Goal: Information Seeking & Learning: Understand process/instructions

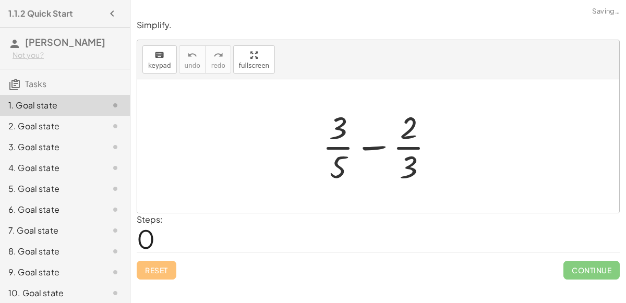
click at [405, 148] on div at bounding box center [382, 146] width 130 height 80
drag, startPoint x: 415, startPoint y: 159, endPoint x: 386, endPoint y: 117, distance: 50.2
click at [386, 117] on div at bounding box center [382, 146] width 130 height 80
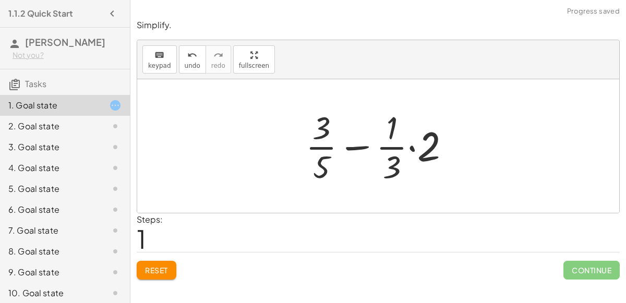
click at [410, 143] on div at bounding box center [381, 146] width 163 height 80
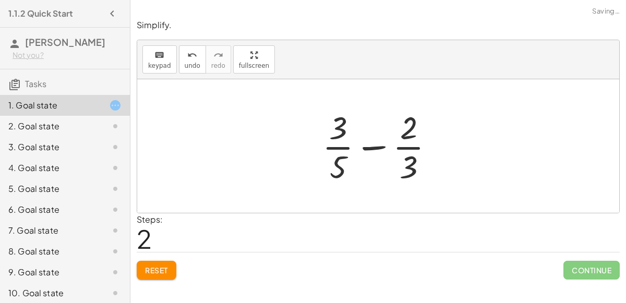
click at [382, 147] on div at bounding box center [382, 146] width 130 height 80
drag, startPoint x: 336, startPoint y: 157, endPoint x: 415, endPoint y: 157, distance: 78.2
click at [415, 157] on div at bounding box center [382, 146] width 130 height 80
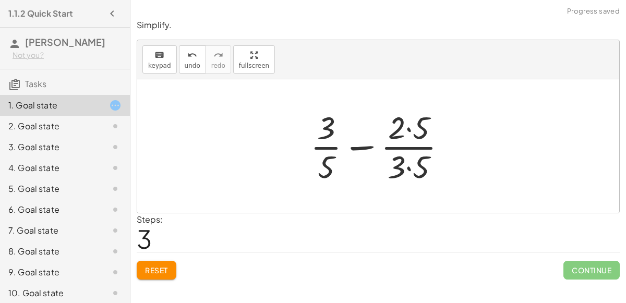
click at [408, 171] on div at bounding box center [382, 146] width 155 height 80
click at [406, 129] on div at bounding box center [382, 146] width 154 height 80
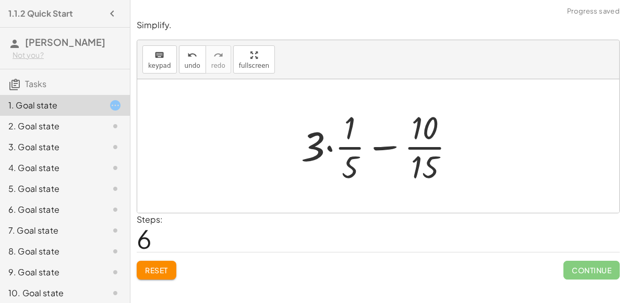
click at [330, 148] on div at bounding box center [382, 146] width 173 height 80
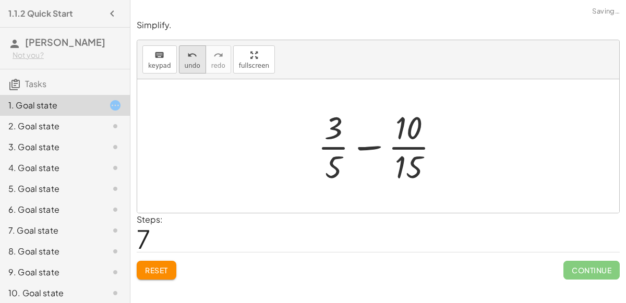
click at [187, 60] on icon "undo" at bounding box center [192, 55] width 10 height 13
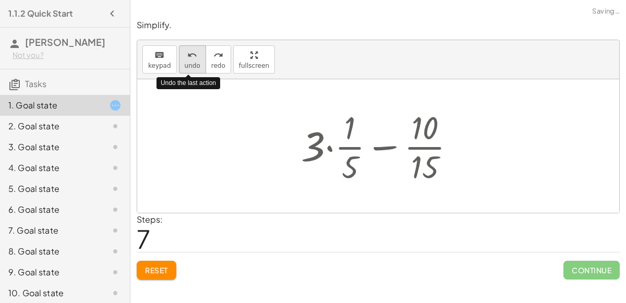
click at [187, 60] on icon "undo" at bounding box center [192, 55] width 10 height 13
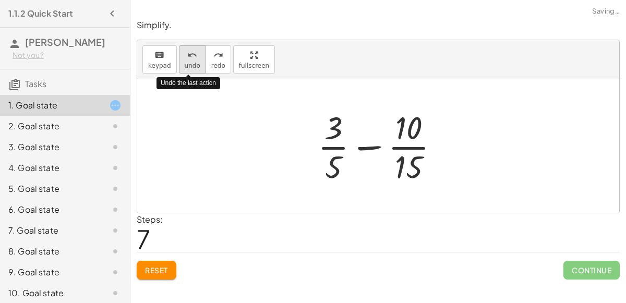
click at [187, 60] on icon "undo" at bounding box center [192, 55] width 10 height 13
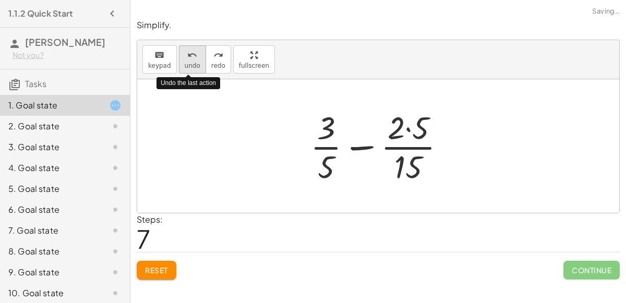
click at [187, 60] on icon "undo" at bounding box center [192, 55] width 10 height 13
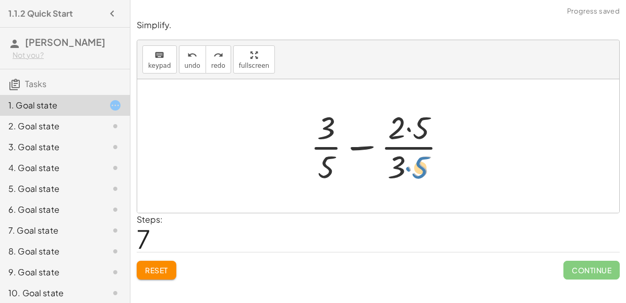
click at [405, 169] on div at bounding box center [382, 146] width 155 height 80
drag, startPoint x: 395, startPoint y: 160, endPoint x: 316, endPoint y: 155, distance: 79.4
click at [316, 155] on div at bounding box center [382, 146] width 155 height 80
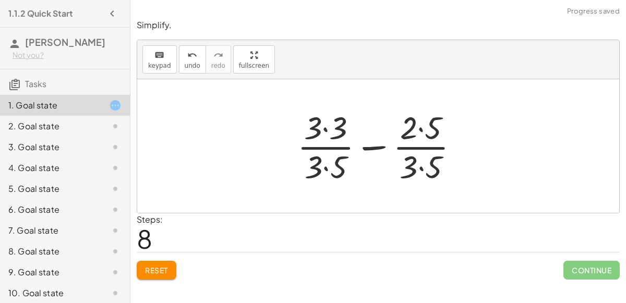
click at [321, 128] on div at bounding box center [382, 146] width 180 height 80
click at [326, 167] on div at bounding box center [382, 146] width 180 height 80
click at [418, 166] on div at bounding box center [382, 146] width 180 height 80
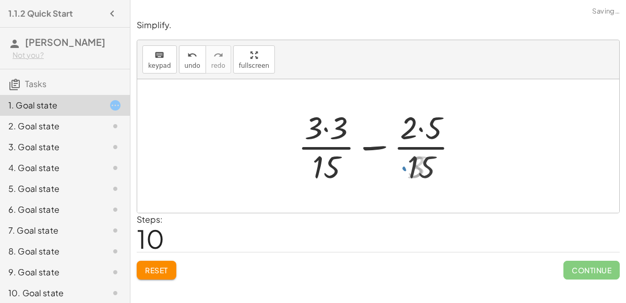
click at [420, 128] on div at bounding box center [382, 146] width 179 height 80
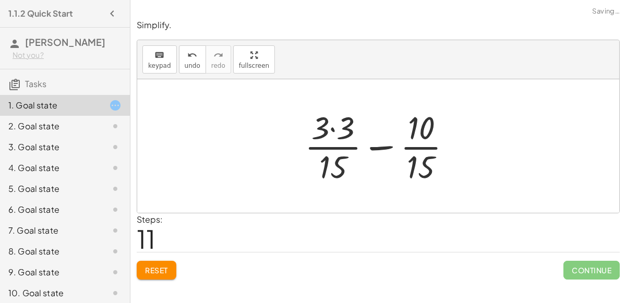
click at [330, 127] on div at bounding box center [381, 146] width 165 height 80
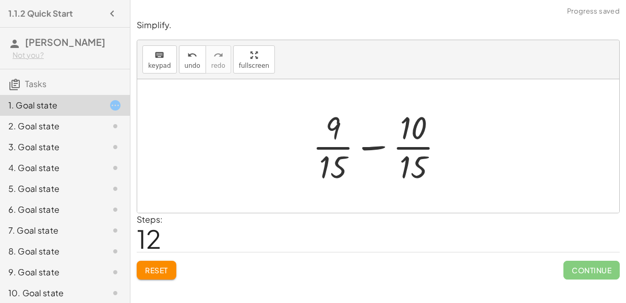
click at [368, 145] on div at bounding box center [382, 146] width 150 height 80
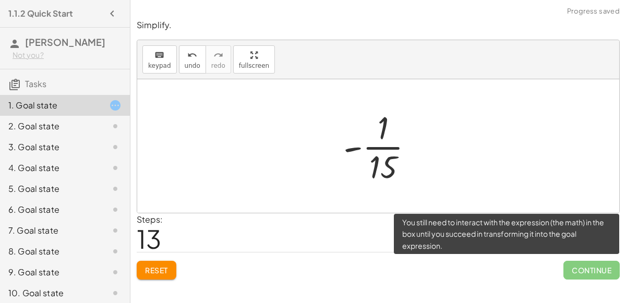
click at [587, 273] on span "Continue" at bounding box center [591, 270] width 56 height 19
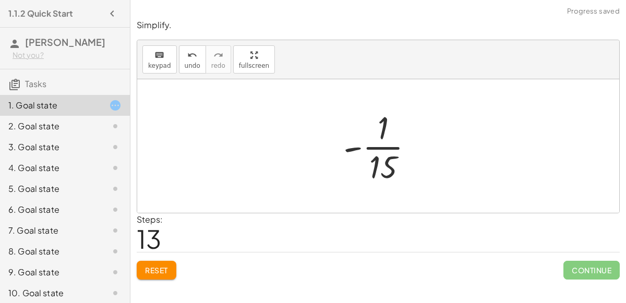
click at [66, 120] on div "2. Goal state" at bounding box center [50, 126] width 84 height 13
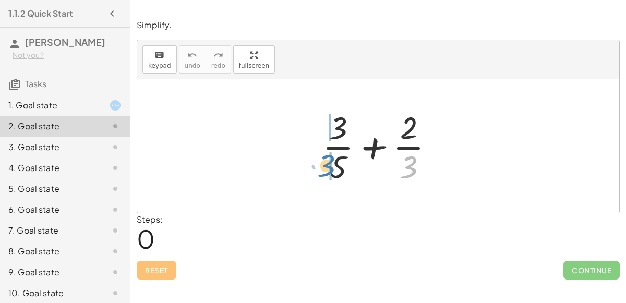
drag, startPoint x: 411, startPoint y: 167, endPoint x: 330, endPoint y: 165, distance: 81.4
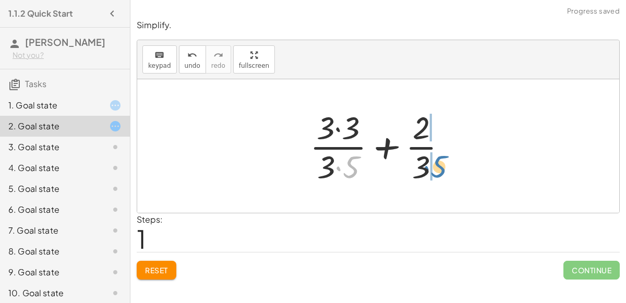
drag, startPoint x: 350, startPoint y: 163, endPoint x: 436, endPoint y: 162, distance: 86.6
click at [436, 162] on div at bounding box center [382, 146] width 156 height 80
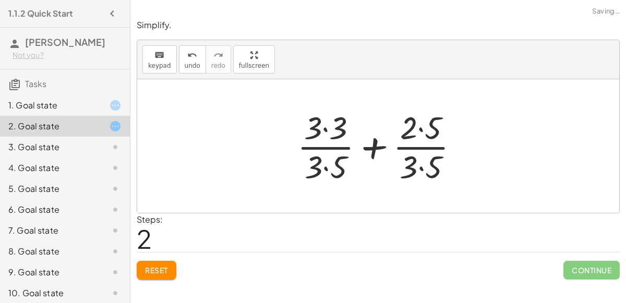
click at [420, 166] on div at bounding box center [382, 146] width 180 height 80
click at [420, 129] on div at bounding box center [382, 146] width 179 height 80
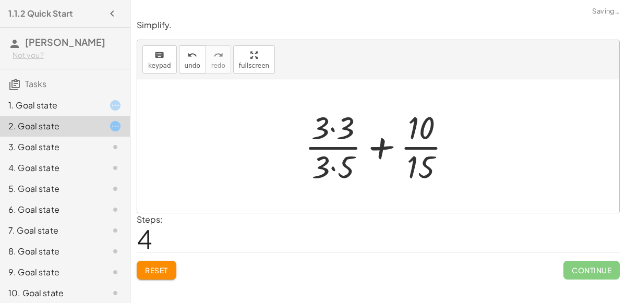
click at [334, 128] on div at bounding box center [381, 146] width 165 height 80
click at [332, 167] on div at bounding box center [382, 146] width 164 height 80
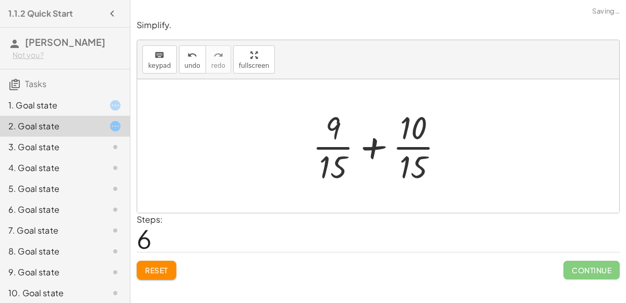
click at [371, 144] on div at bounding box center [382, 146] width 150 height 80
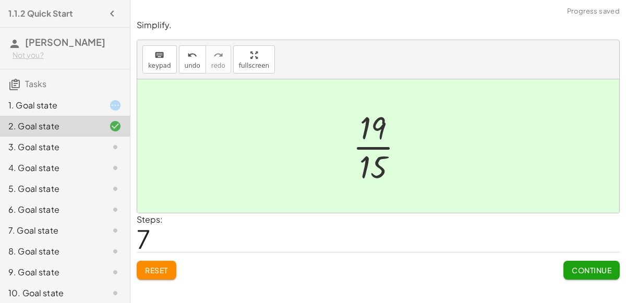
click at [565, 265] on button "Continue" at bounding box center [591, 270] width 56 height 19
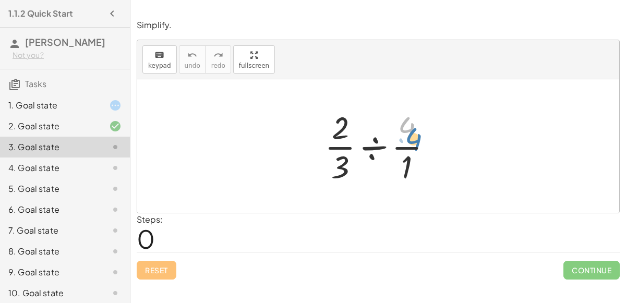
drag, startPoint x: 408, startPoint y: 126, endPoint x: 412, endPoint y: 138, distance: 13.4
click at [412, 138] on div at bounding box center [382, 146] width 126 height 80
drag, startPoint x: 409, startPoint y: 157, endPoint x: 401, endPoint y: 155, distance: 7.8
click at [401, 155] on div at bounding box center [382, 146] width 126 height 80
click at [338, 167] on div at bounding box center [382, 146] width 126 height 80
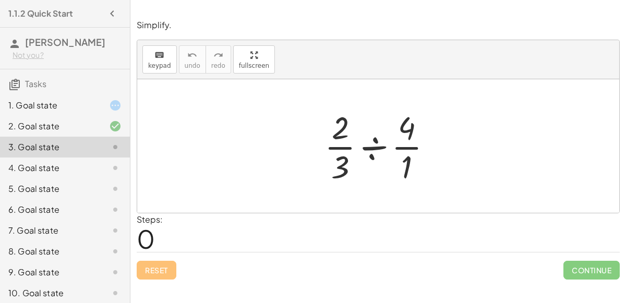
click at [78, 166] on div "4. Goal state" at bounding box center [50, 168] width 84 height 13
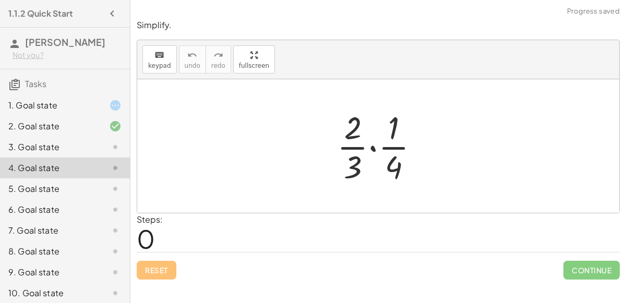
click at [87, 220] on div "5. Goal state" at bounding box center [65, 230] width 130 height 21
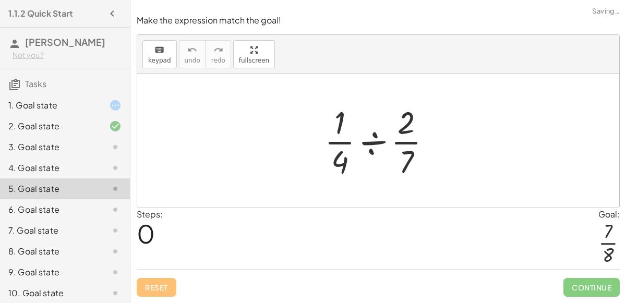
click at [85, 169] on div "4. Goal state" at bounding box center [50, 168] width 84 height 13
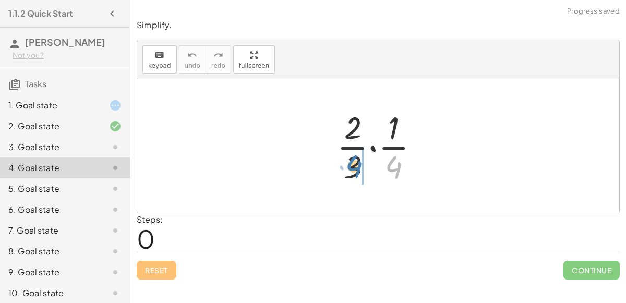
drag, startPoint x: 385, startPoint y: 174, endPoint x: 346, endPoint y: 173, distance: 39.1
click at [346, 173] on div at bounding box center [382, 146] width 101 height 80
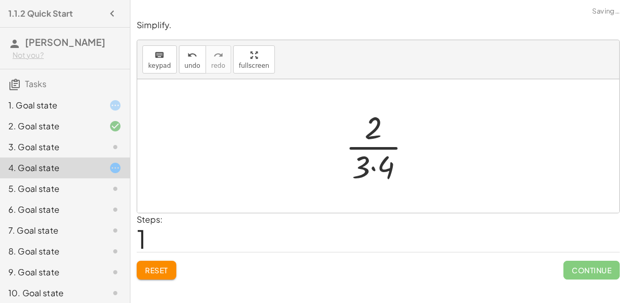
click at [374, 165] on div at bounding box center [382, 146] width 85 height 80
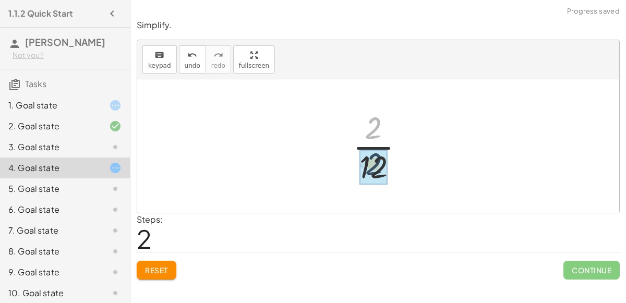
drag, startPoint x: 369, startPoint y: 129, endPoint x: 370, endPoint y: 166, distance: 37.0
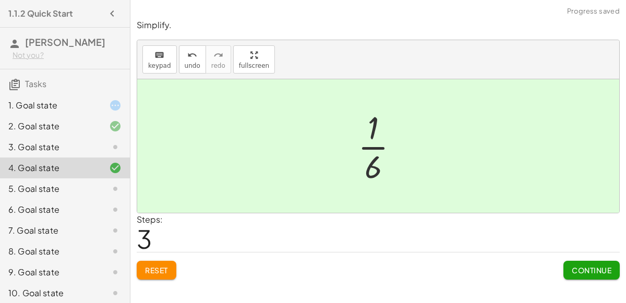
click at [106, 106] on div at bounding box center [106, 105] width 29 height 13
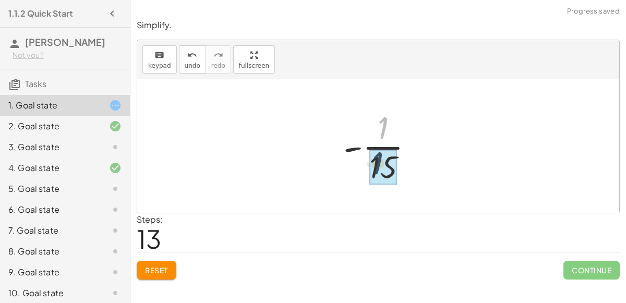
drag, startPoint x: 384, startPoint y: 129, endPoint x: 379, endPoint y: 165, distance: 35.8
click at [380, 175] on div at bounding box center [382, 146] width 89 height 80
click at [353, 149] on div at bounding box center [382, 146] width 89 height 80
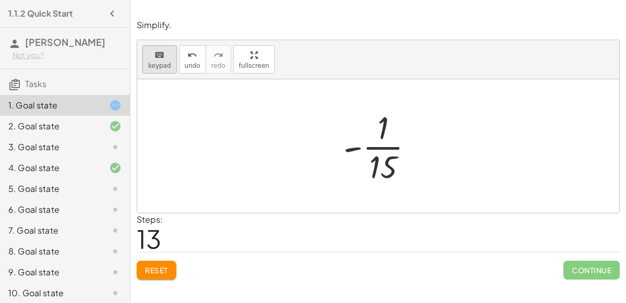
click at [150, 66] on span "keypad" at bounding box center [159, 65] width 23 height 7
click at [368, 145] on div at bounding box center [382, 146] width 89 height 80
click at [357, 146] on div at bounding box center [382, 146] width 89 height 80
click at [307, 124] on div at bounding box center [378, 145] width 482 height 133
click at [380, 131] on div at bounding box center [382, 127] width 11 height 36
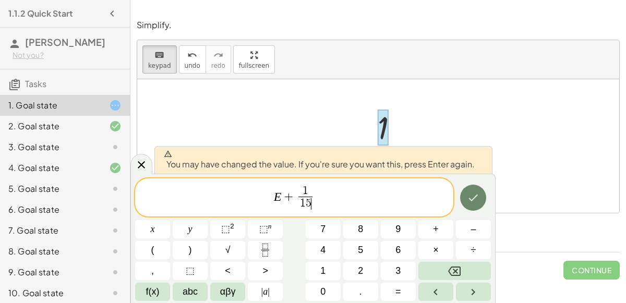
click at [471, 201] on icon "Done" at bounding box center [473, 197] width 9 height 7
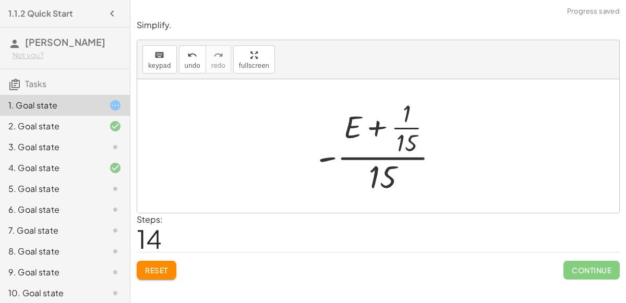
click at [379, 128] on div at bounding box center [382, 146] width 140 height 101
click at [190, 63] on span "undo" at bounding box center [193, 65] width 16 height 7
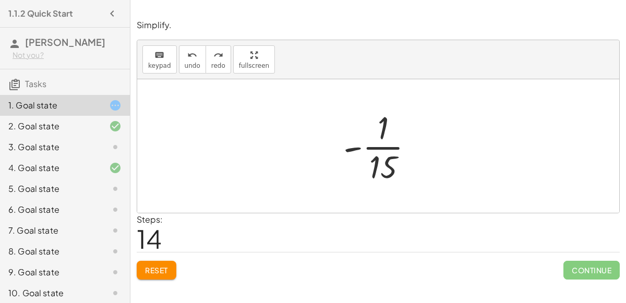
click at [120, 147] on icon at bounding box center [115, 147] width 13 height 13
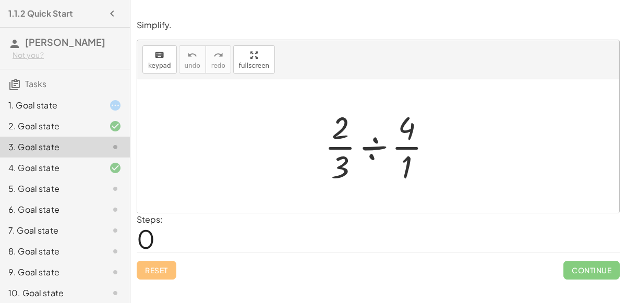
click at [101, 220] on div "5. Goal state" at bounding box center [65, 230] width 130 height 21
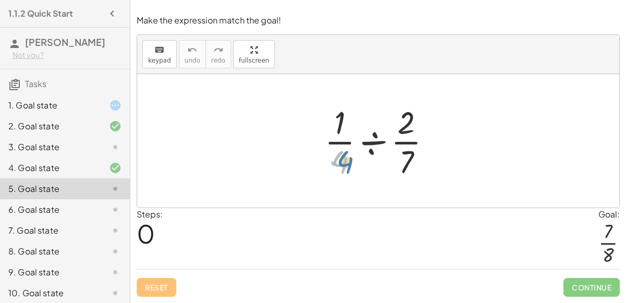
click at [336, 165] on div at bounding box center [382, 141] width 126 height 80
click at [409, 132] on div at bounding box center [382, 141] width 126 height 80
drag, startPoint x: 338, startPoint y: 126, endPoint x: 340, endPoint y: 168, distance: 41.8
drag, startPoint x: 335, startPoint y: 156, endPoint x: 336, endPoint y: 150, distance: 6.4
click at [336, 150] on div at bounding box center [382, 141] width 126 height 80
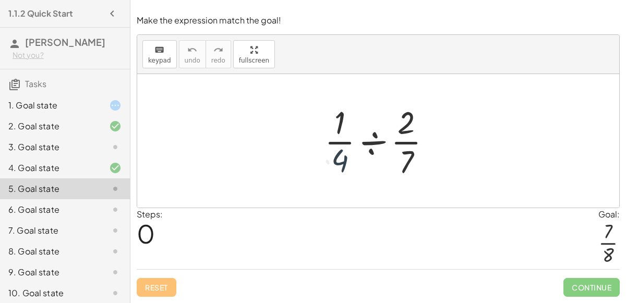
click at [371, 147] on div at bounding box center [382, 141] width 126 height 80
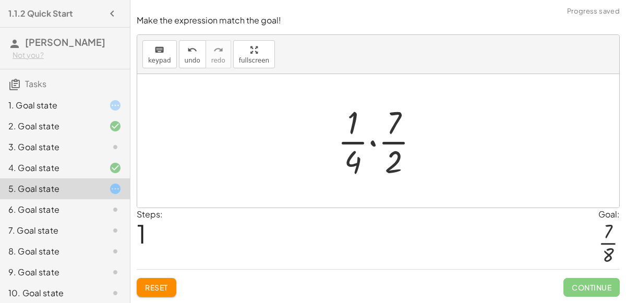
click at [373, 145] on div at bounding box center [382, 141] width 100 height 80
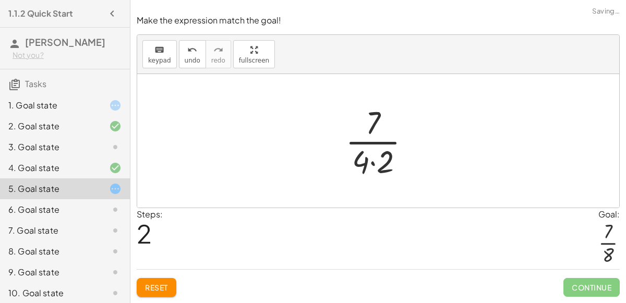
click at [373, 164] on div at bounding box center [382, 141] width 84 height 80
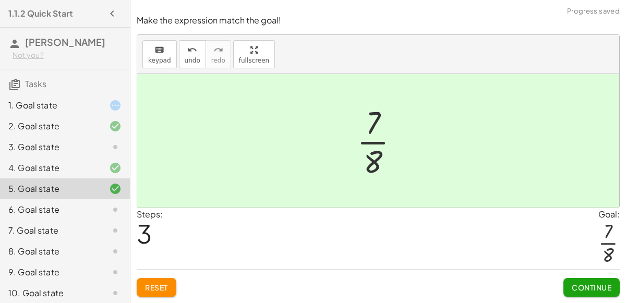
click at [100, 105] on div at bounding box center [106, 105] width 29 height 13
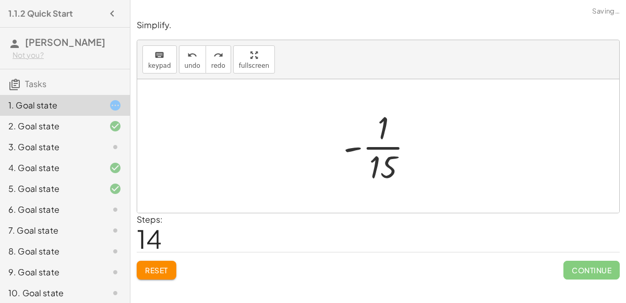
click at [383, 162] on div at bounding box center [382, 146] width 89 height 80
click at [377, 145] on div at bounding box center [382, 146] width 89 height 80
click at [356, 144] on div at bounding box center [382, 146] width 89 height 80
click at [50, 143] on div "3. Goal state" at bounding box center [50, 147] width 84 height 13
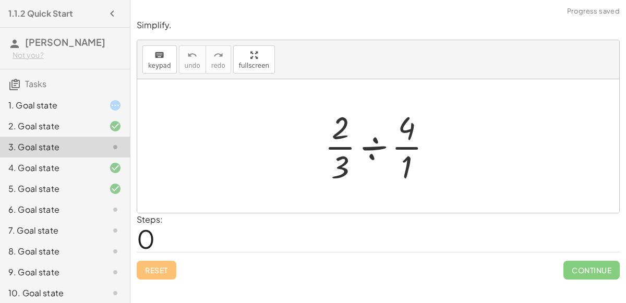
click at [373, 153] on div at bounding box center [382, 146] width 126 height 80
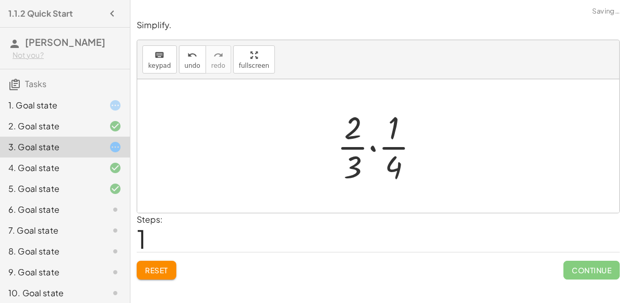
click at [374, 148] on div at bounding box center [382, 146] width 101 height 80
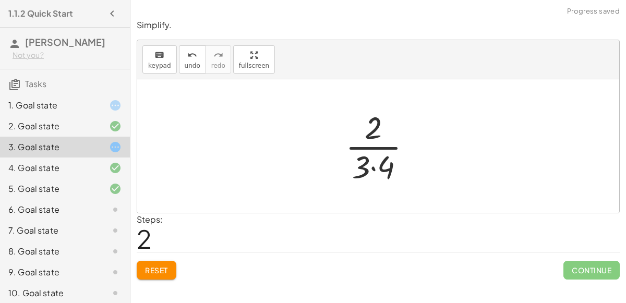
click at [376, 163] on div at bounding box center [382, 146] width 85 height 80
click at [375, 165] on div at bounding box center [382, 146] width 70 height 80
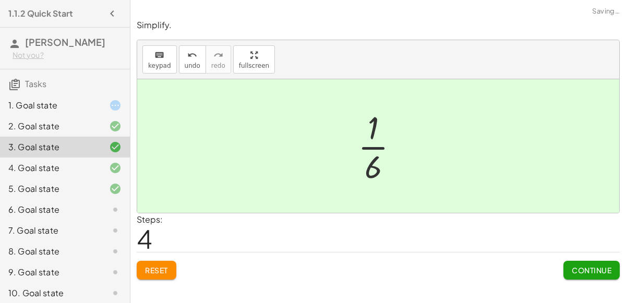
click at [577, 262] on button "Continue" at bounding box center [591, 270] width 56 height 19
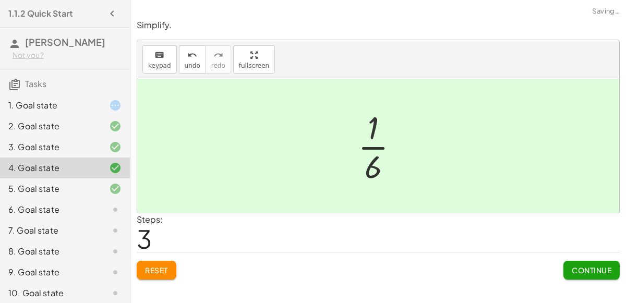
click at [577, 262] on button "Continue" at bounding box center [591, 270] width 56 height 19
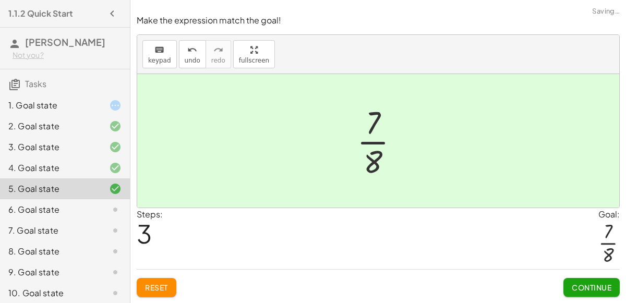
click at [577, 262] on div "Steps: 3 Goal: · 7 · 8" at bounding box center [378, 238] width 483 height 61
click at [595, 283] on span "Continue" at bounding box center [591, 287] width 40 height 9
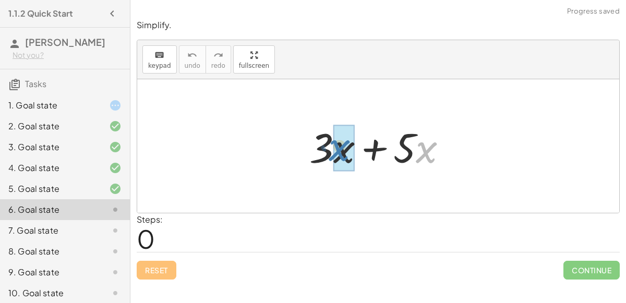
drag, startPoint x: 418, startPoint y: 150, endPoint x: 334, endPoint y: 148, distance: 83.4
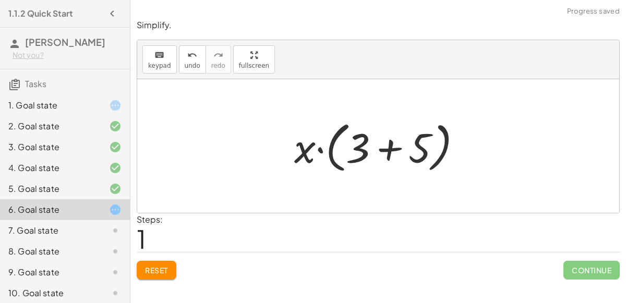
click at [316, 148] on div at bounding box center [382, 146] width 187 height 60
click at [386, 148] on div at bounding box center [382, 146] width 187 height 60
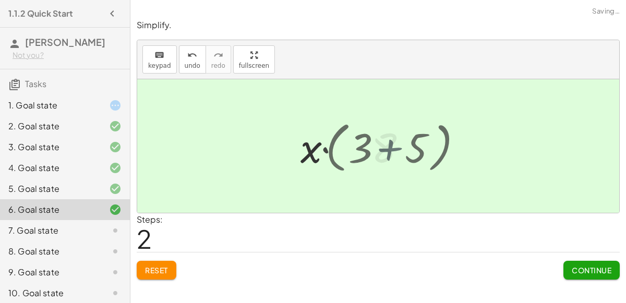
click at [386, 148] on div at bounding box center [382, 146] width 75 height 54
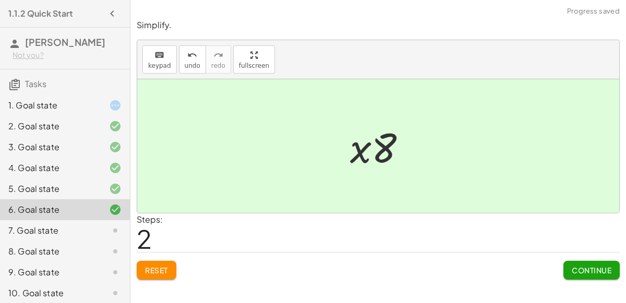
click at [575, 259] on div "Continue" at bounding box center [591, 265] width 56 height 27
click at [575, 265] on span "Continue" at bounding box center [591, 269] width 40 height 9
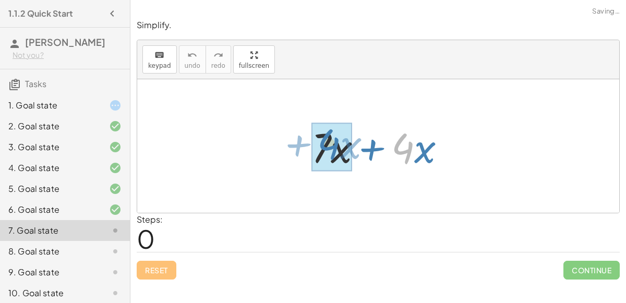
drag, startPoint x: 410, startPoint y: 151, endPoint x: 334, endPoint y: 148, distance: 76.2
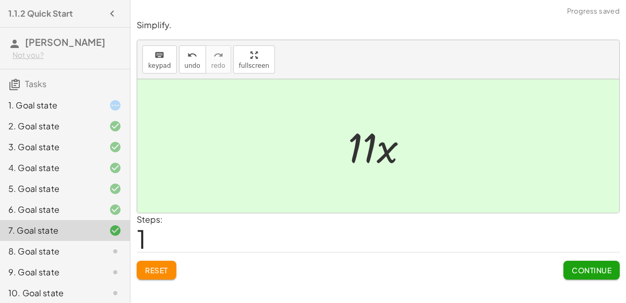
click at [602, 274] on button "Continue" at bounding box center [591, 270] width 56 height 19
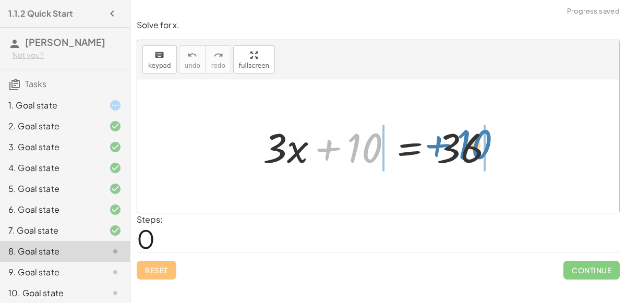
drag, startPoint x: 356, startPoint y: 153, endPoint x: 465, endPoint y: 150, distance: 109.5
click at [465, 150] on div at bounding box center [382, 146] width 249 height 54
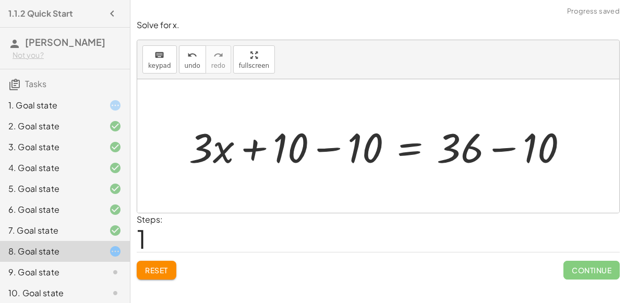
click at [493, 146] on div at bounding box center [383, 146] width 398 height 54
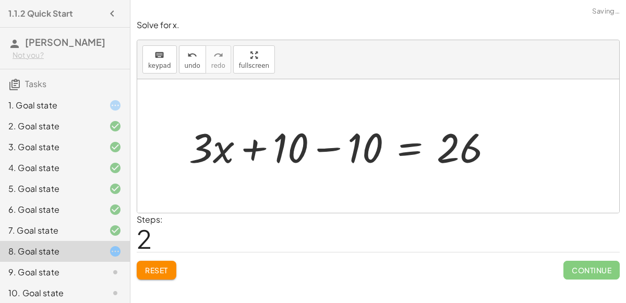
click at [331, 148] on div at bounding box center [345, 146] width 323 height 54
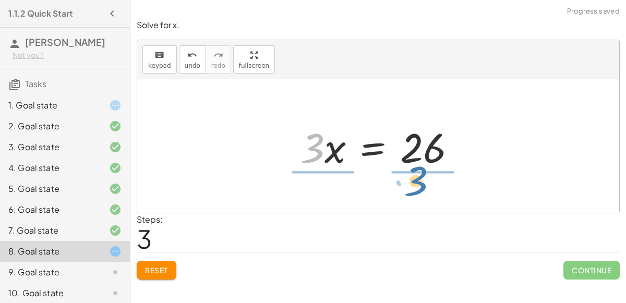
drag, startPoint x: 311, startPoint y: 144, endPoint x: 414, endPoint y: 176, distance: 108.0
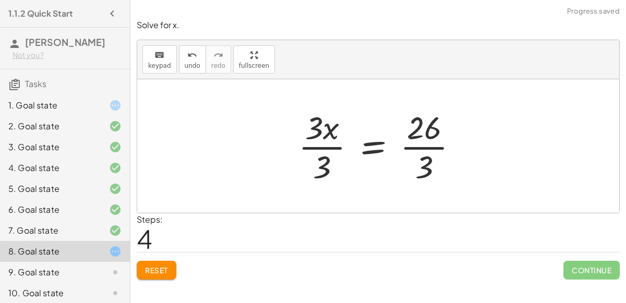
click at [325, 150] on div at bounding box center [382, 146] width 178 height 80
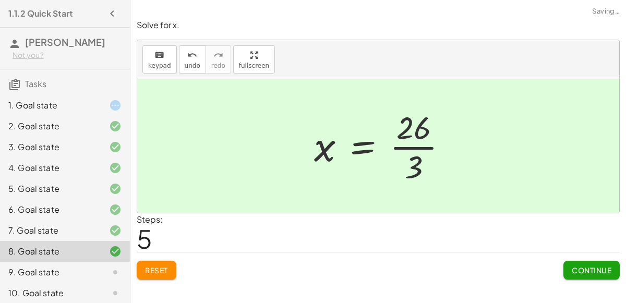
click at [425, 150] on div at bounding box center [385, 146] width 152 height 80
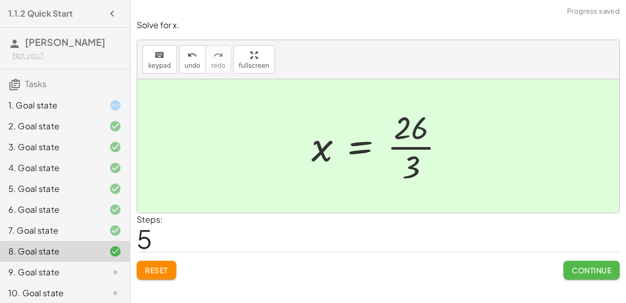
click at [571, 265] on span "Continue" at bounding box center [591, 269] width 40 height 9
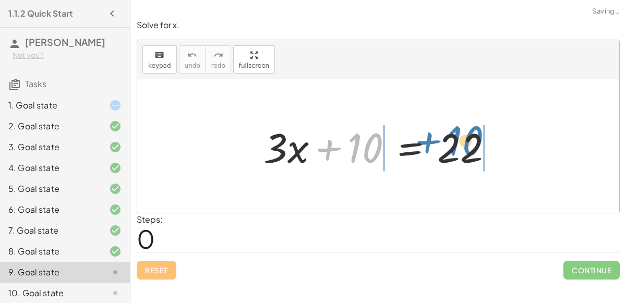
drag, startPoint x: 357, startPoint y: 156, endPoint x: 456, endPoint y: 149, distance: 99.3
click at [456, 149] on div at bounding box center [382, 146] width 248 height 54
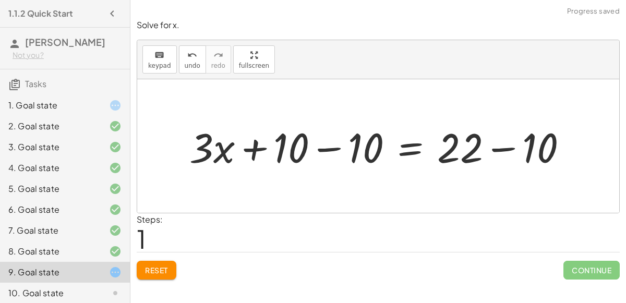
click at [498, 144] on div at bounding box center [382, 146] width 397 height 54
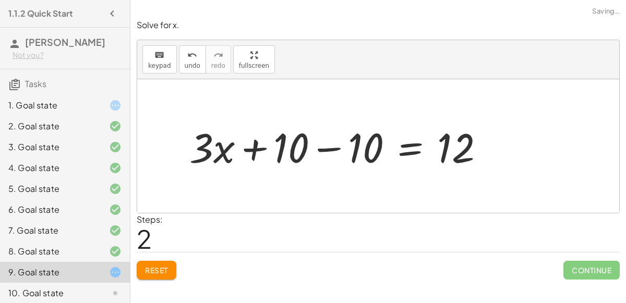
click at [331, 148] on div at bounding box center [341, 146] width 314 height 54
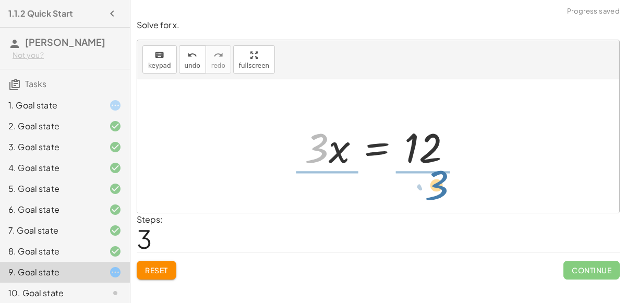
drag, startPoint x: 317, startPoint y: 147, endPoint x: 437, endPoint y: 182, distance: 125.6
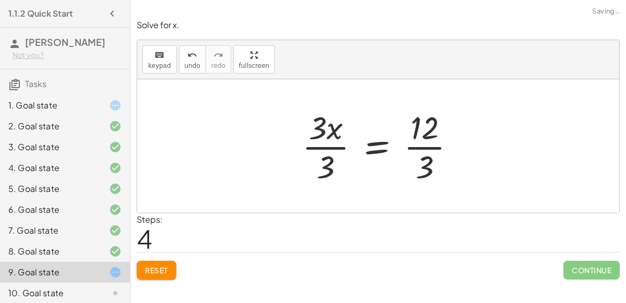
click at [423, 145] on div at bounding box center [383, 146] width 172 height 80
click at [335, 147] on div at bounding box center [372, 146] width 153 height 80
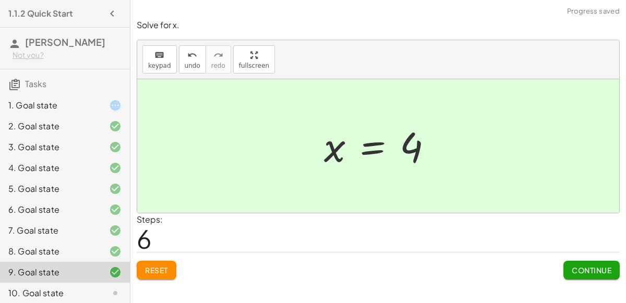
click at [591, 265] on span "Continue" at bounding box center [591, 269] width 40 height 9
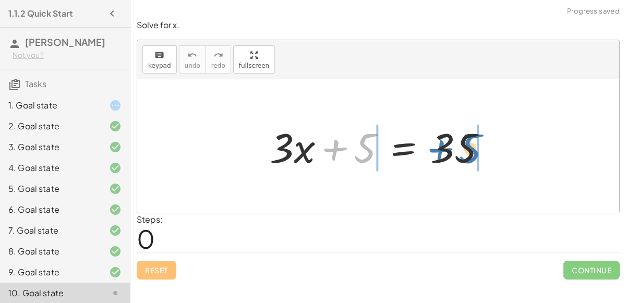
drag, startPoint x: 371, startPoint y: 150, endPoint x: 477, endPoint y: 151, distance: 105.3
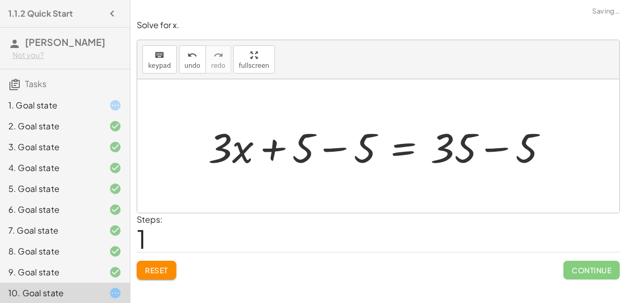
click at [493, 146] on div at bounding box center [382, 146] width 358 height 54
click at [332, 147] on div at bounding box center [351, 146] width 296 height 54
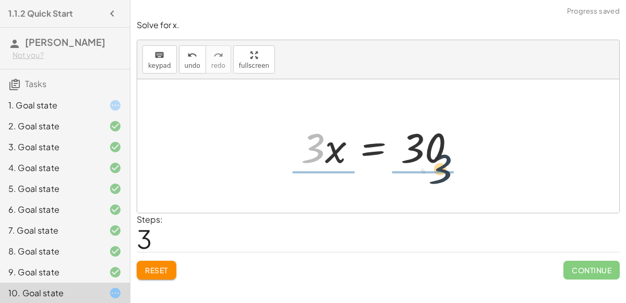
drag, startPoint x: 306, startPoint y: 151, endPoint x: 443, endPoint y: 176, distance: 139.8
click at [443, 176] on div "+ · 3 · x + 5 = 35 + · 3 · x + 5 − 5 = + 35 − 5 + · 3 · x + 5 − 5 = 30 + · 3 · …" at bounding box center [378, 145] width 482 height 133
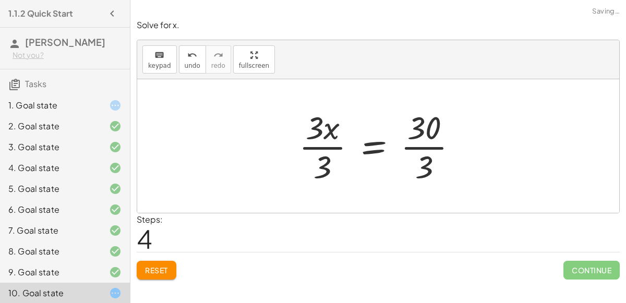
click at [415, 146] on div at bounding box center [382, 146] width 177 height 80
click at [334, 144] on div at bounding box center [377, 146] width 166 height 80
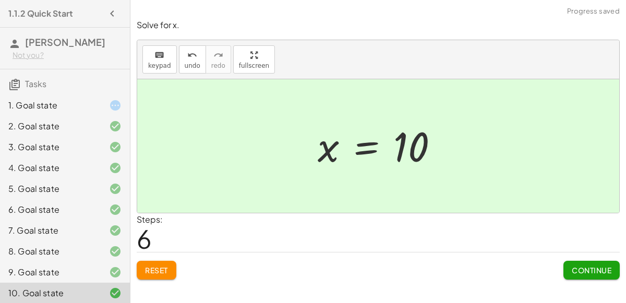
click at [569, 269] on button "Continue" at bounding box center [591, 270] width 56 height 19
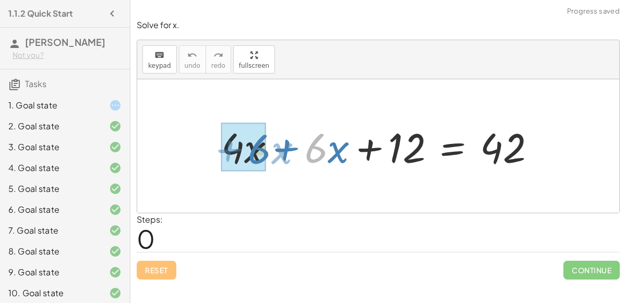
drag, startPoint x: 316, startPoint y: 142, endPoint x: 251, endPoint y: 144, distance: 65.2
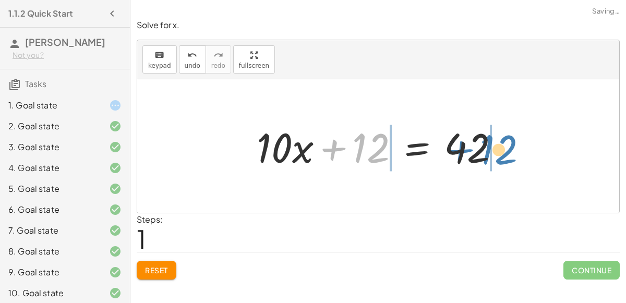
drag, startPoint x: 352, startPoint y: 146, endPoint x: 479, endPoint y: 148, distance: 126.7
click at [479, 148] on div at bounding box center [382, 146] width 262 height 54
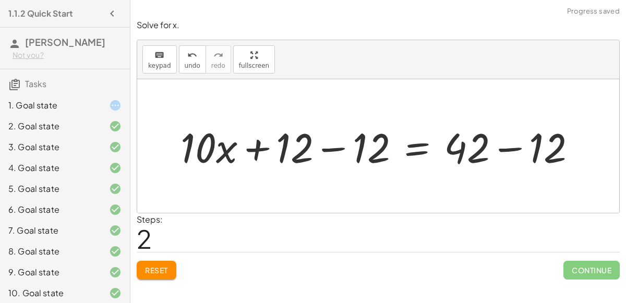
click at [518, 145] on div at bounding box center [382, 146] width 414 height 54
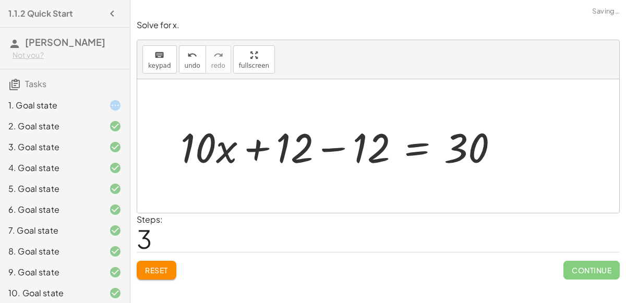
click at [340, 148] on div at bounding box center [343, 146] width 337 height 54
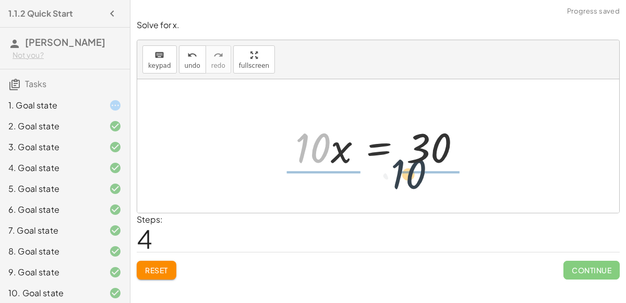
drag, startPoint x: 318, startPoint y: 147, endPoint x: 437, endPoint y: 175, distance: 123.2
click at [437, 175] on div "+ · 4 · x + · 6 · x + 12 = 42 + · 10 · x + 12 = 42 + · 10 · x + 12 − 12 = + 42 …" at bounding box center [378, 145] width 482 height 133
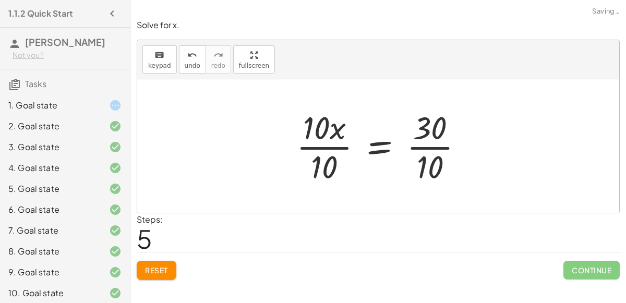
click at [421, 149] on div at bounding box center [384, 146] width 186 height 80
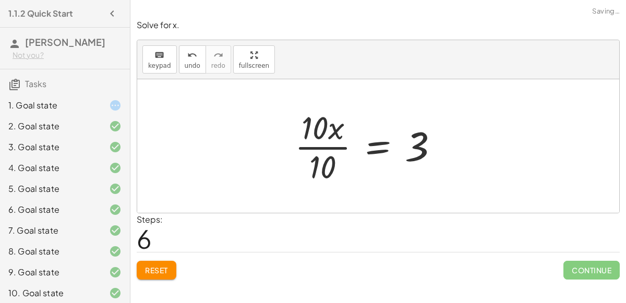
click at [315, 147] on div at bounding box center [370, 146] width 163 height 80
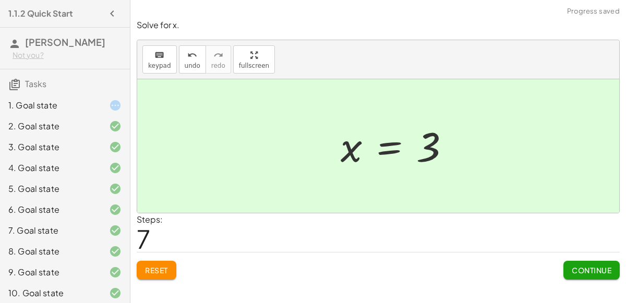
click at [596, 266] on span "Continue" at bounding box center [591, 269] width 40 height 9
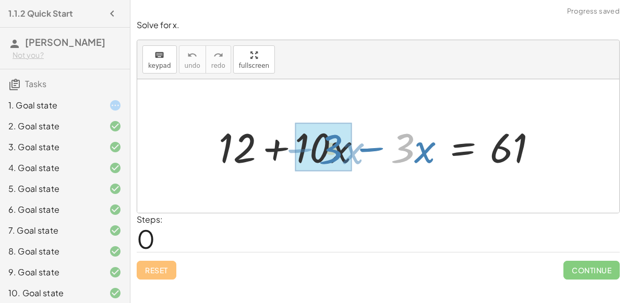
drag, startPoint x: 401, startPoint y: 147, endPoint x: 326, endPoint y: 147, distance: 74.6
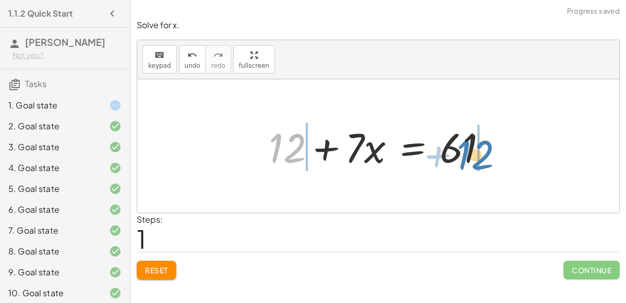
drag, startPoint x: 267, startPoint y: 143, endPoint x: 461, endPoint y: 150, distance: 193.5
click at [461, 150] on div at bounding box center [381, 146] width 237 height 54
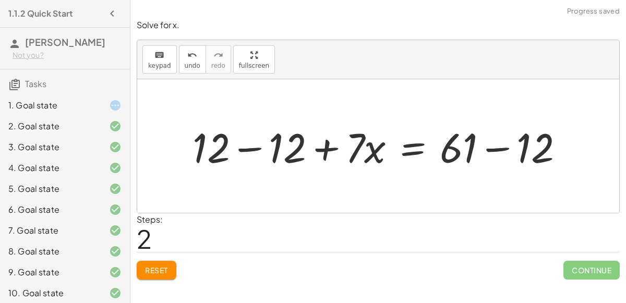
click at [488, 147] on div at bounding box center [382, 146] width 390 height 54
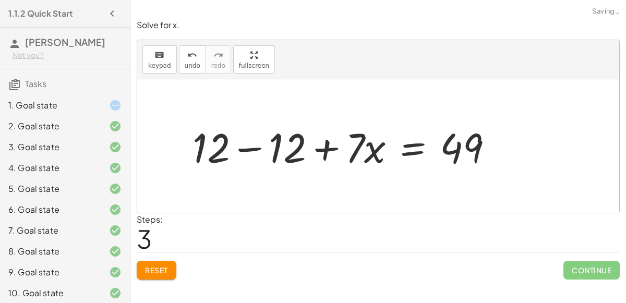
click at [248, 144] on div at bounding box center [347, 146] width 320 height 54
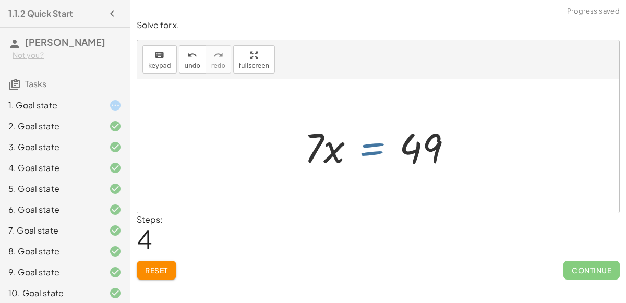
click at [351, 145] on div at bounding box center [382, 146] width 167 height 54
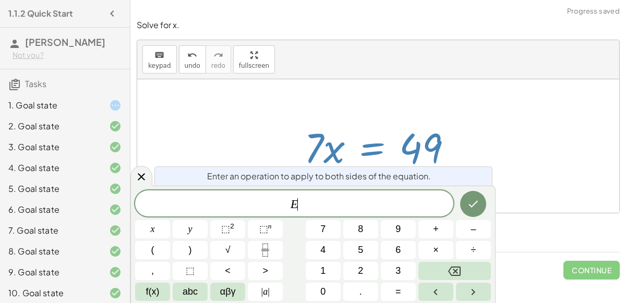
click at [312, 143] on div at bounding box center [382, 146] width 167 height 54
click at [144, 173] on icon at bounding box center [141, 176] width 13 height 13
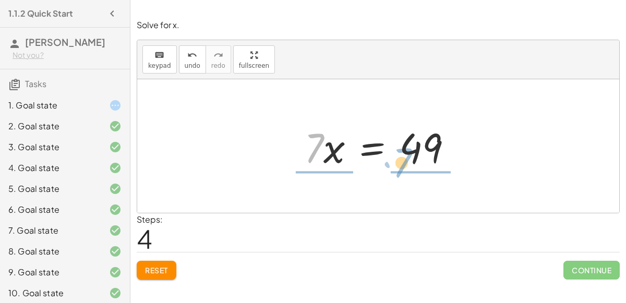
drag, startPoint x: 320, startPoint y: 139, endPoint x: 407, endPoint y: 154, distance: 89.0
click at [407, 154] on div at bounding box center [382, 146] width 167 height 54
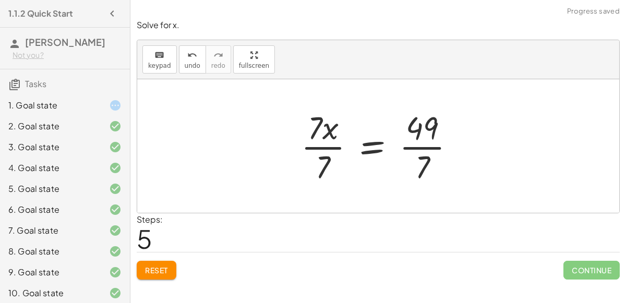
click at [421, 146] on div at bounding box center [382, 146] width 173 height 80
click at [310, 144] on div at bounding box center [369, 146] width 146 height 80
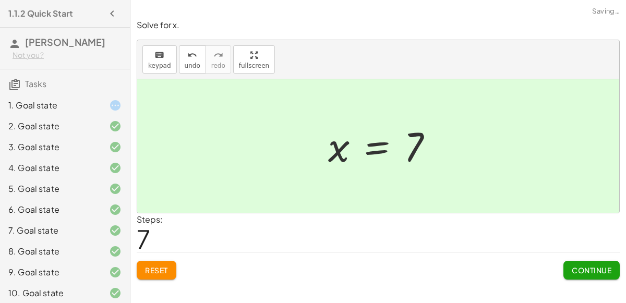
click at [582, 261] on button "Continue" at bounding box center [591, 270] width 56 height 19
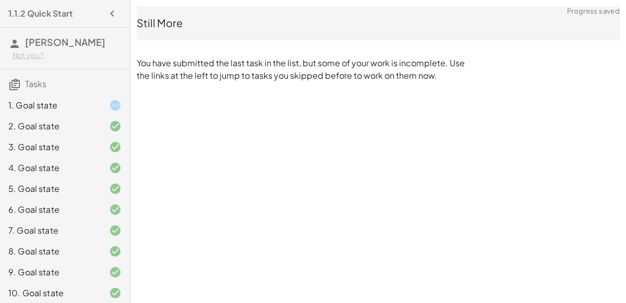
click at [92, 137] on div "1. Goal state" at bounding box center [65, 147] width 130 height 21
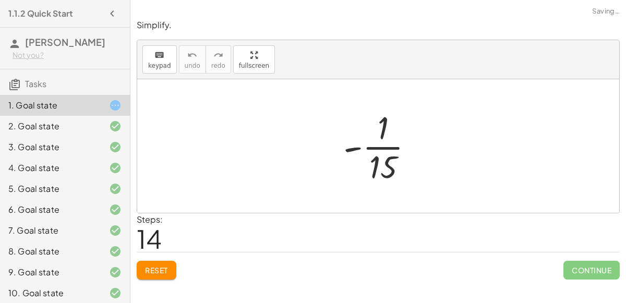
click at [102, 96] on div "1. Goal state" at bounding box center [65, 105] width 130 height 21
click at [162, 271] on span "Reset" at bounding box center [156, 269] width 23 height 9
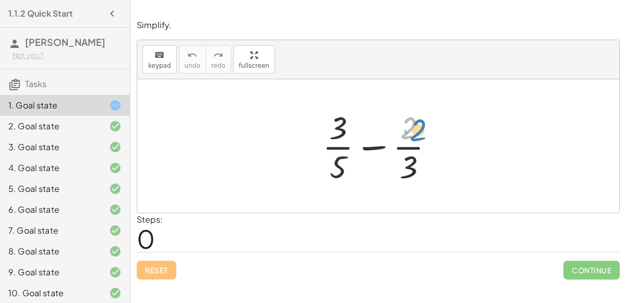
drag, startPoint x: 406, startPoint y: 135, endPoint x: 414, endPoint y: 136, distance: 8.0
click at [414, 136] on div at bounding box center [382, 146] width 130 height 80
click at [379, 147] on div at bounding box center [382, 146] width 130 height 80
drag, startPoint x: 338, startPoint y: 126, endPoint x: 330, endPoint y: 125, distance: 8.9
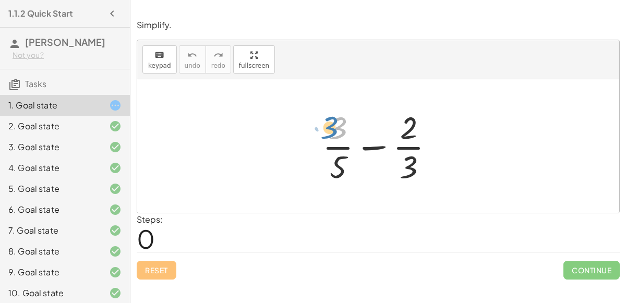
click at [330, 125] on div at bounding box center [382, 146] width 130 height 80
drag, startPoint x: 339, startPoint y: 164, endPoint x: 422, endPoint y: 163, distance: 82.9
click at [422, 163] on div at bounding box center [382, 146] width 130 height 80
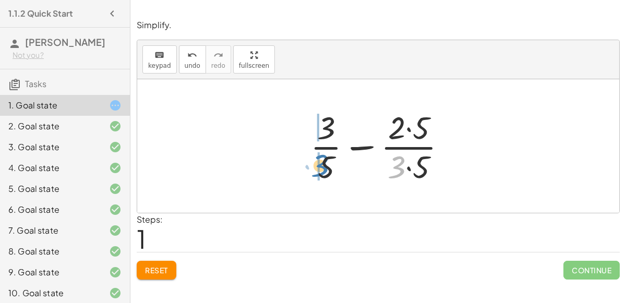
drag, startPoint x: 397, startPoint y: 162, endPoint x: 320, endPoint y: 162, distance: 77.2
click at [320, 162] on div at bounding box center [382, 146] width 155 height 80
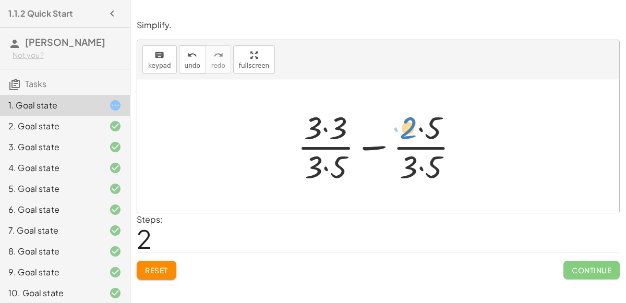
click at [411, 127] on div at bounding box center [382, 146] width 180 height 80
click at [371, 149] on div at bounding box center [382, 146] width 180 height 80
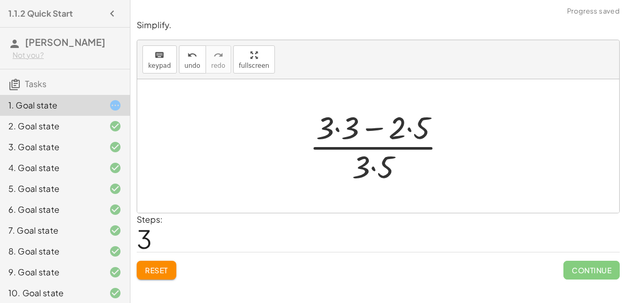
click at [370, 127] on div at bounding box center [382, 146] width 156 height 80
click at [408, 124] on div at bounding box center [382, 146] width 156 height 80
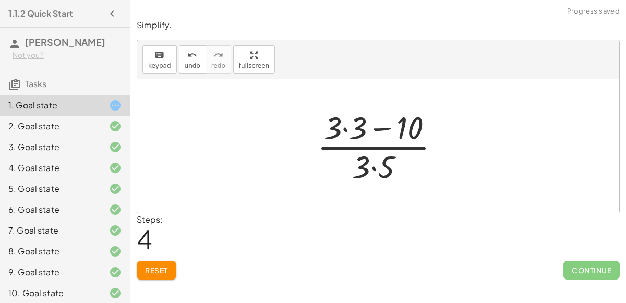
click at [349, 129] on div at bounding box center [382, 146] width 141 height 80
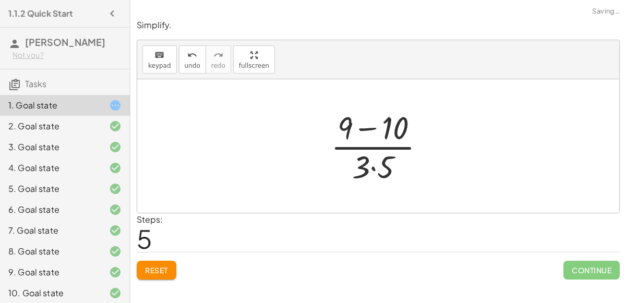
click at [367, 128] on div at bounding box center [381, 146] width 113 height 80
click at [372, 167] on div at bounding box center [382, 146] width 84 height 80
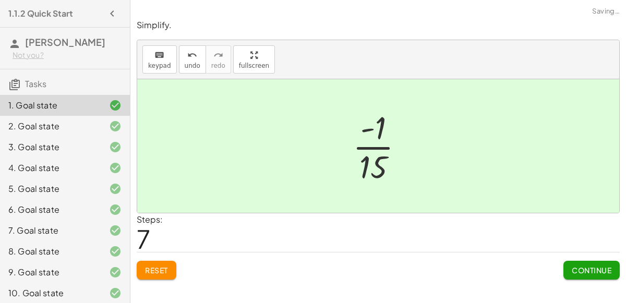
click at [604, 272] on span "Continue" at bounding box center [591, 269] width 40 height 9
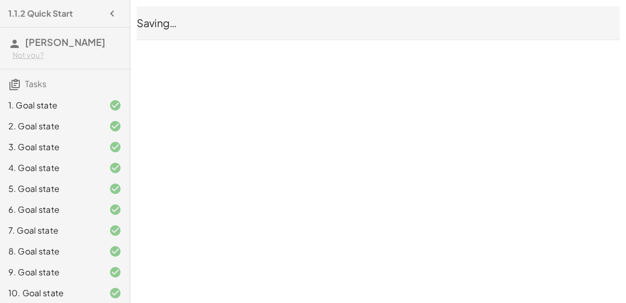
click at [0, 0] on div "1.1.2 Quick Start [PERSON_NAME] Not you? Tasks 1. Goal state 2. Goal state 3. G…" at bounding box center [0, 0] width 0 height 0
